Goal: Check status: Check status

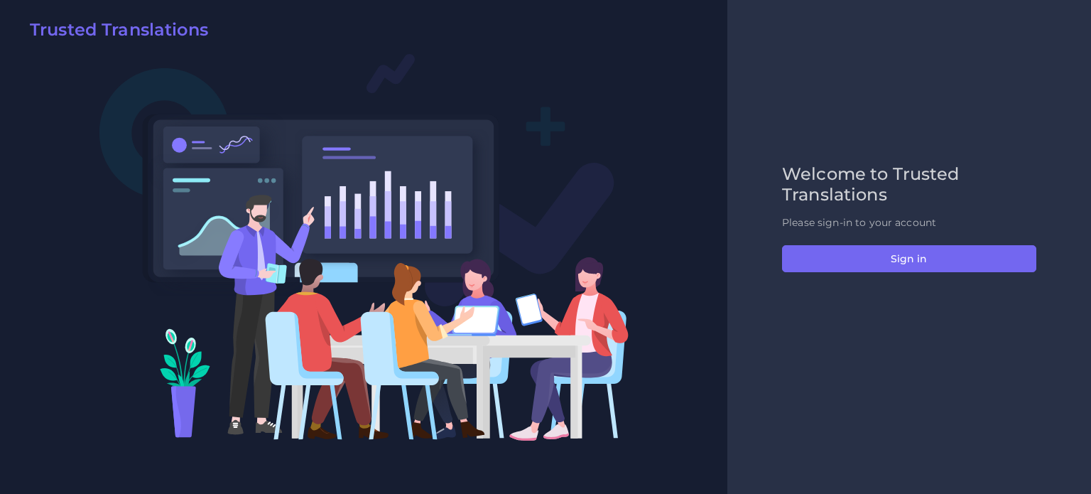
click at [882, 241] on div "Welcome to Trusted Translations Please sign-in to your account Sign in" at bounding box center [909, 247] width 284 height 166
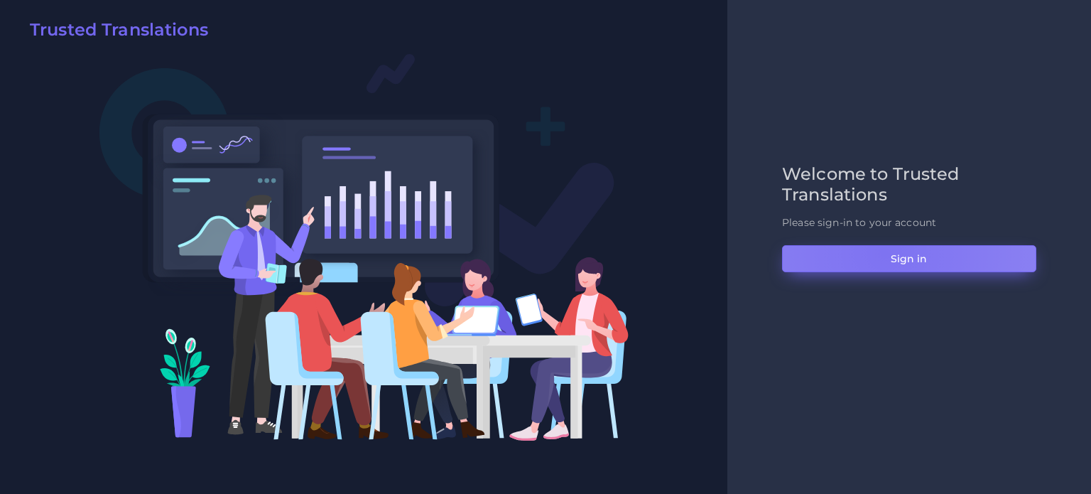
click at [884, 252] on button "Sign in" at bounding box center [909, 258] width 254 height 27
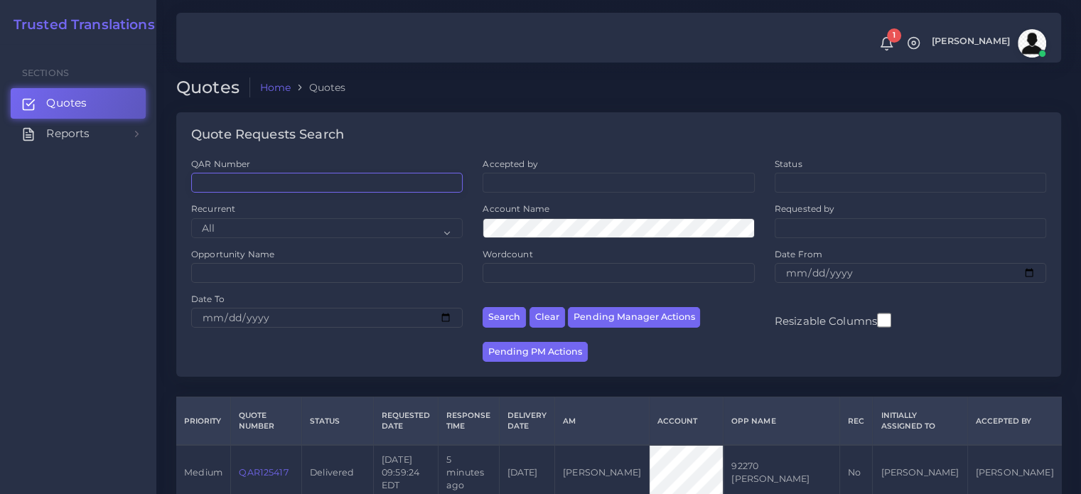
click at [344, 179] on input "QAR Number" at bounding box center [326, 183] width 271 height 20
paste input "QAR125379"
type input "QAR125379"
click at [482, 307] on button "Search" at bounding box center [503, 317] width 43 height 21
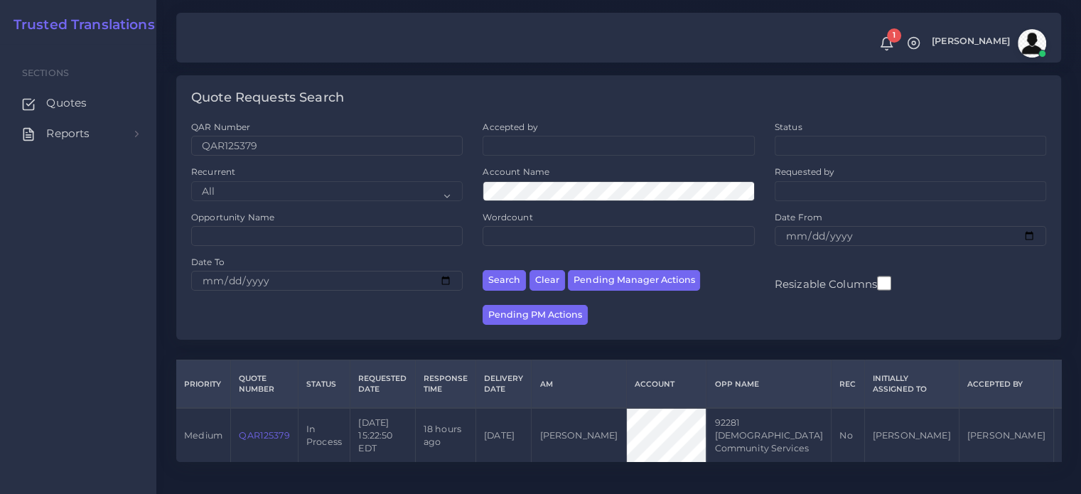
scroll to position [57, 0]
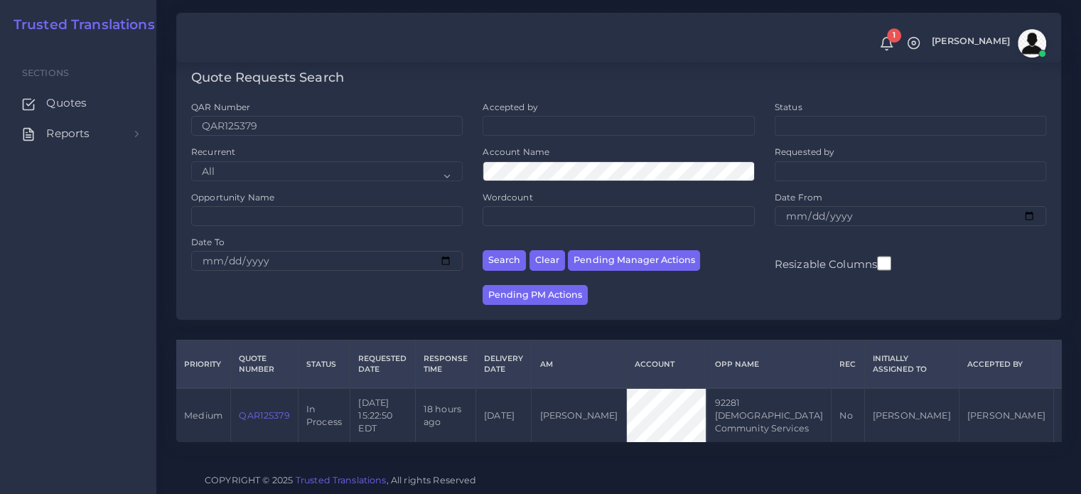
click at [262, 410] on link "QAR125379" at bounding box center [264, 415] width 50 height 11
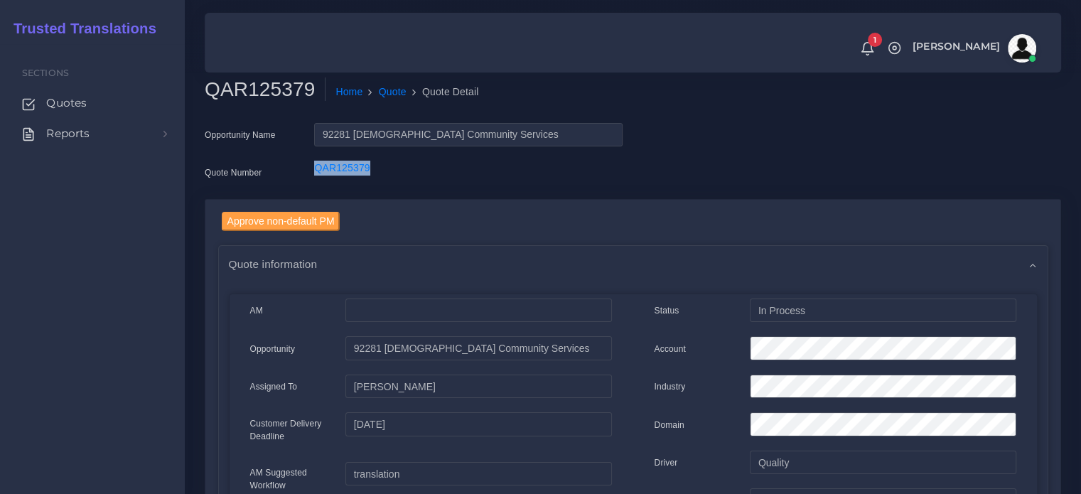
drag, startPoint x: 376, startPoint y: 166, endPoint x: 310, endPoint y: 161, distance: 65.6
click at [310, 161] on div "QAR125379" at bounding box center [467, 175] width 329 height 28
copy link "QAR125379"
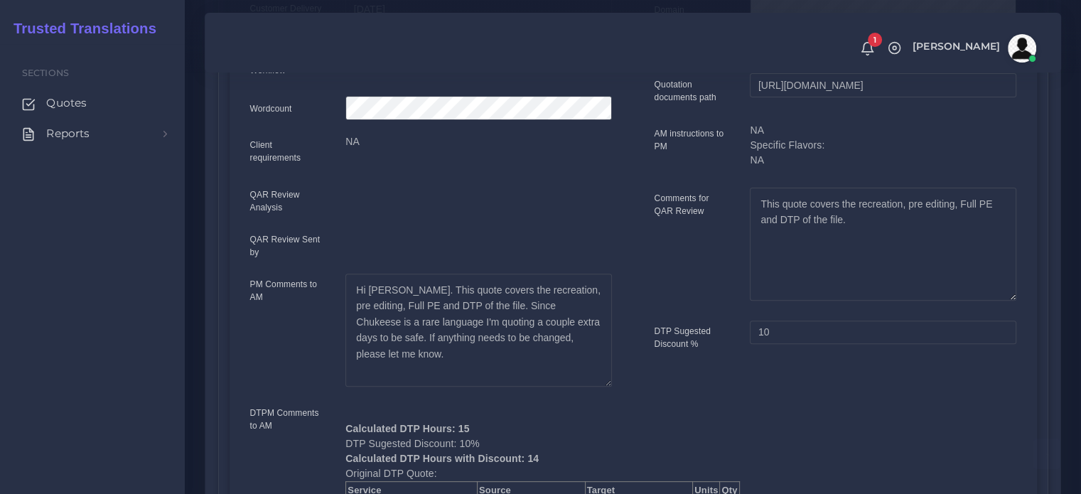
scroll to position [426, 0]
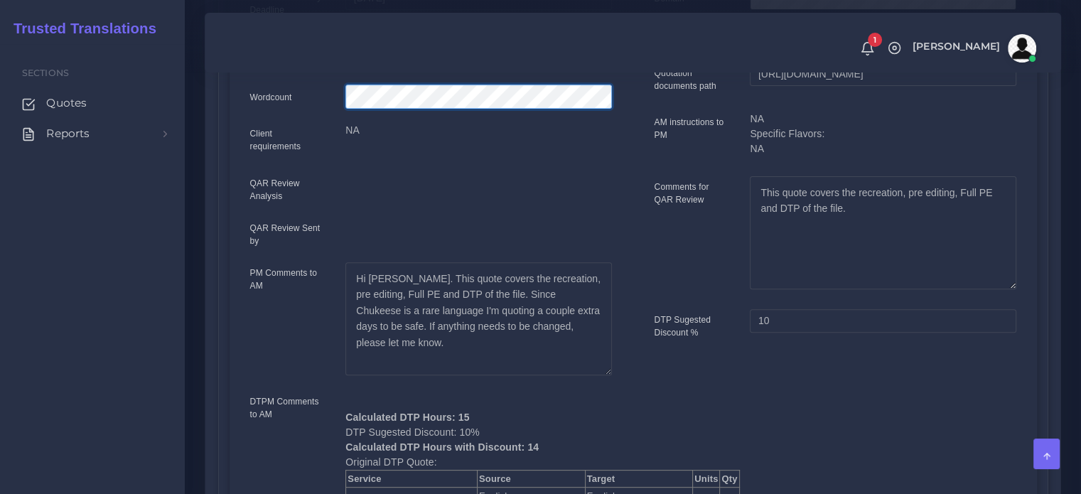
click at [260, 94] on div "Wordcount" at bounding box center [430, 99] width 383 height 28
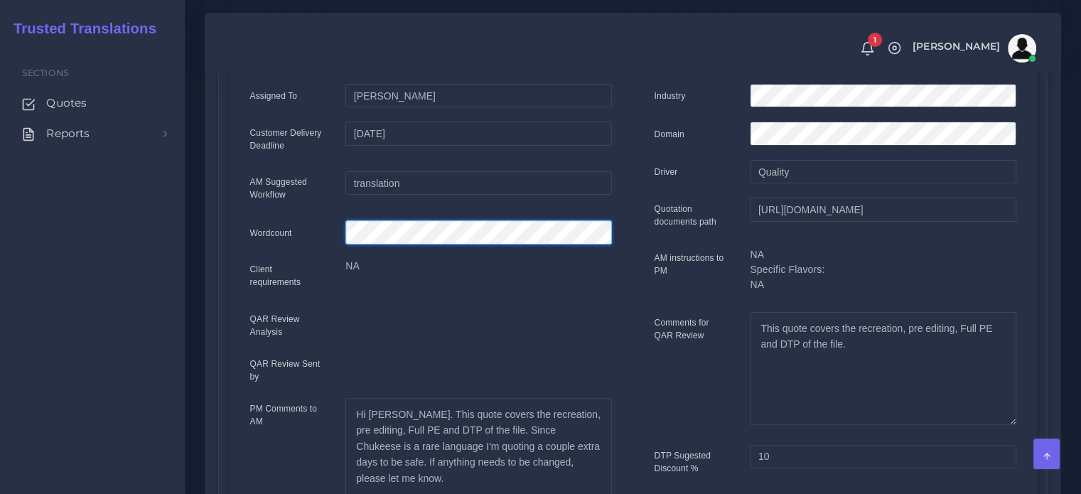
scroll to position [284, 0]
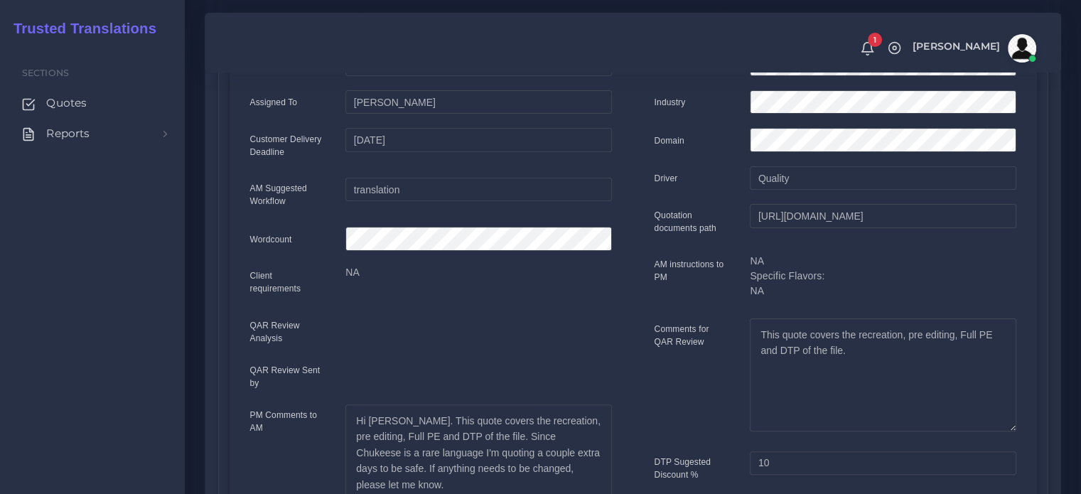
click at [653, 201] on div "Status In Process Account Industry Domain Driver Quality 10" at bounding box center [835, 389] width 404 height 750
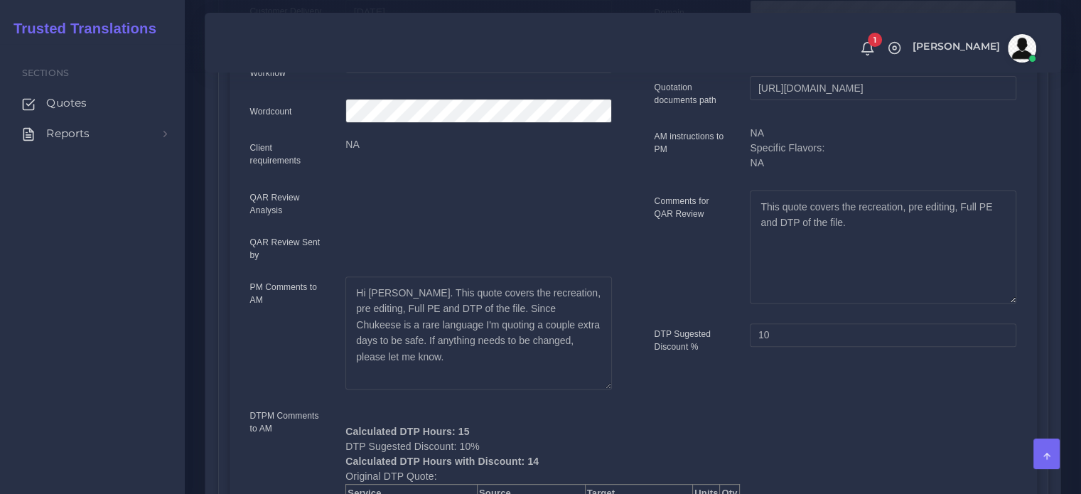
scroll to position [213, 0]
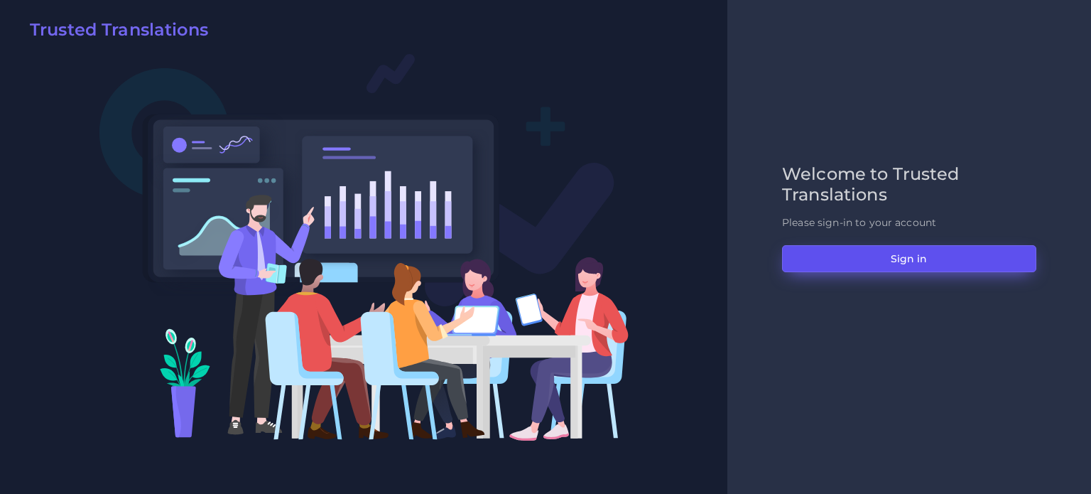
click at [811, 258] on button "Sign in" at bounding box center [909, 258] width 254 height 27
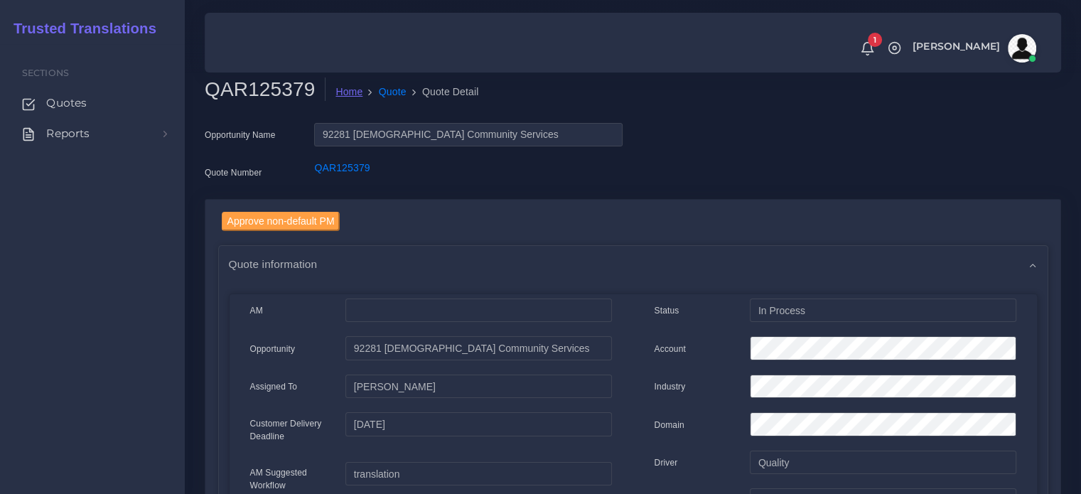
click at [339, 85] on link "Home" at bounding box center [348, 92] width 27 height 15
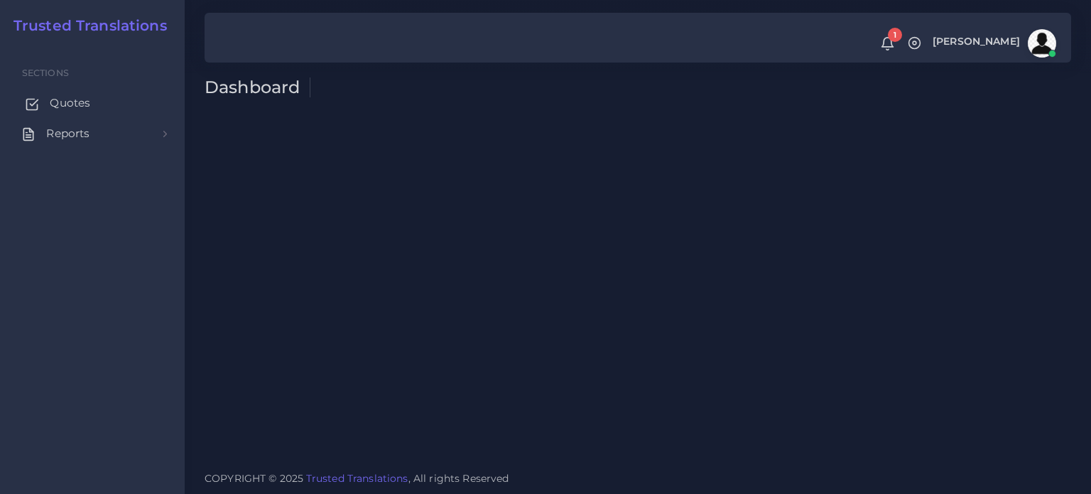
click at [88, 98] on span "Quotes" at bounding box center [70, 103] width 40 height 16
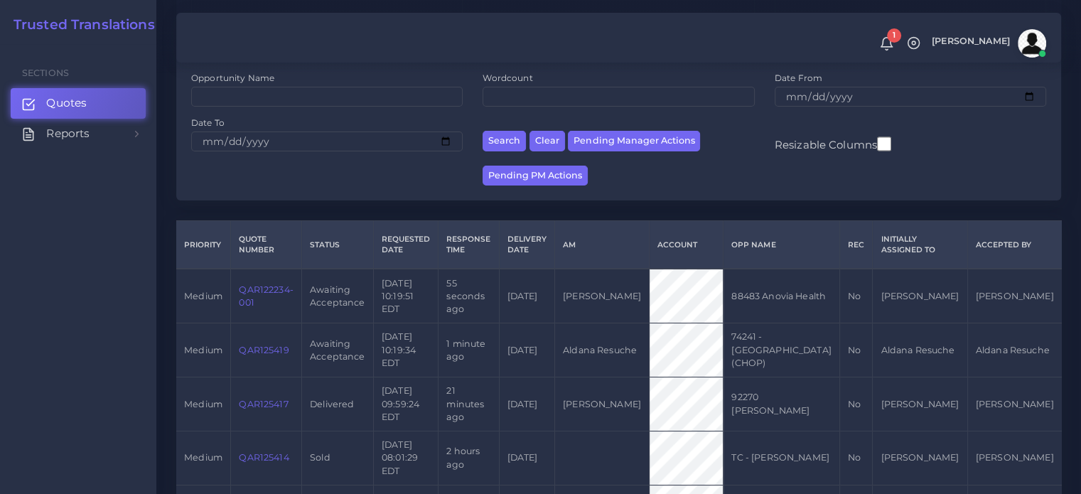
scroll to position [213, 0]
